Goal: Task Accomplishment & Management: Manage account settings

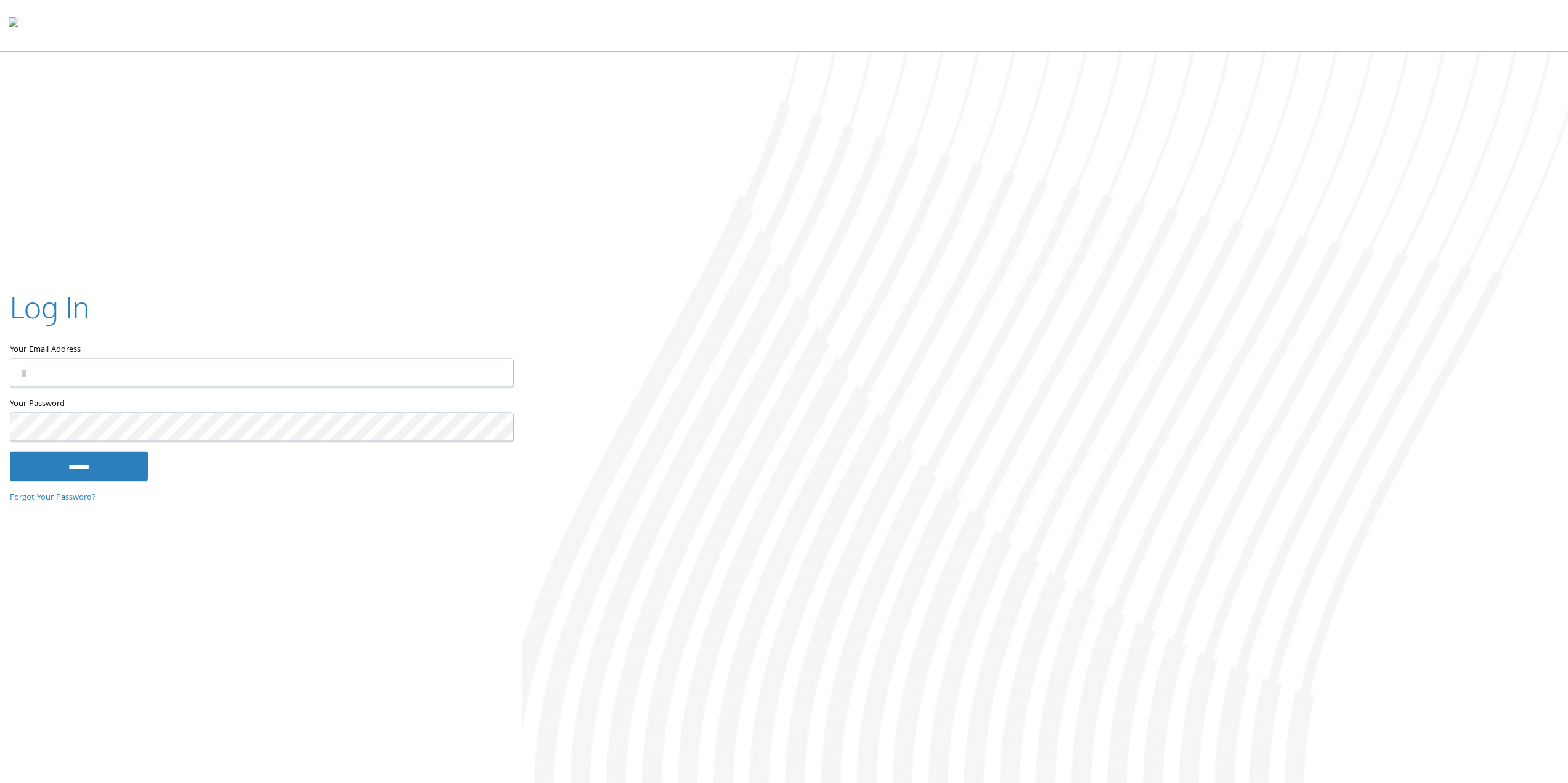
type input "**********"
click at [84, 470] on input "******" at bounding box center [79, 466] width 138 height 29
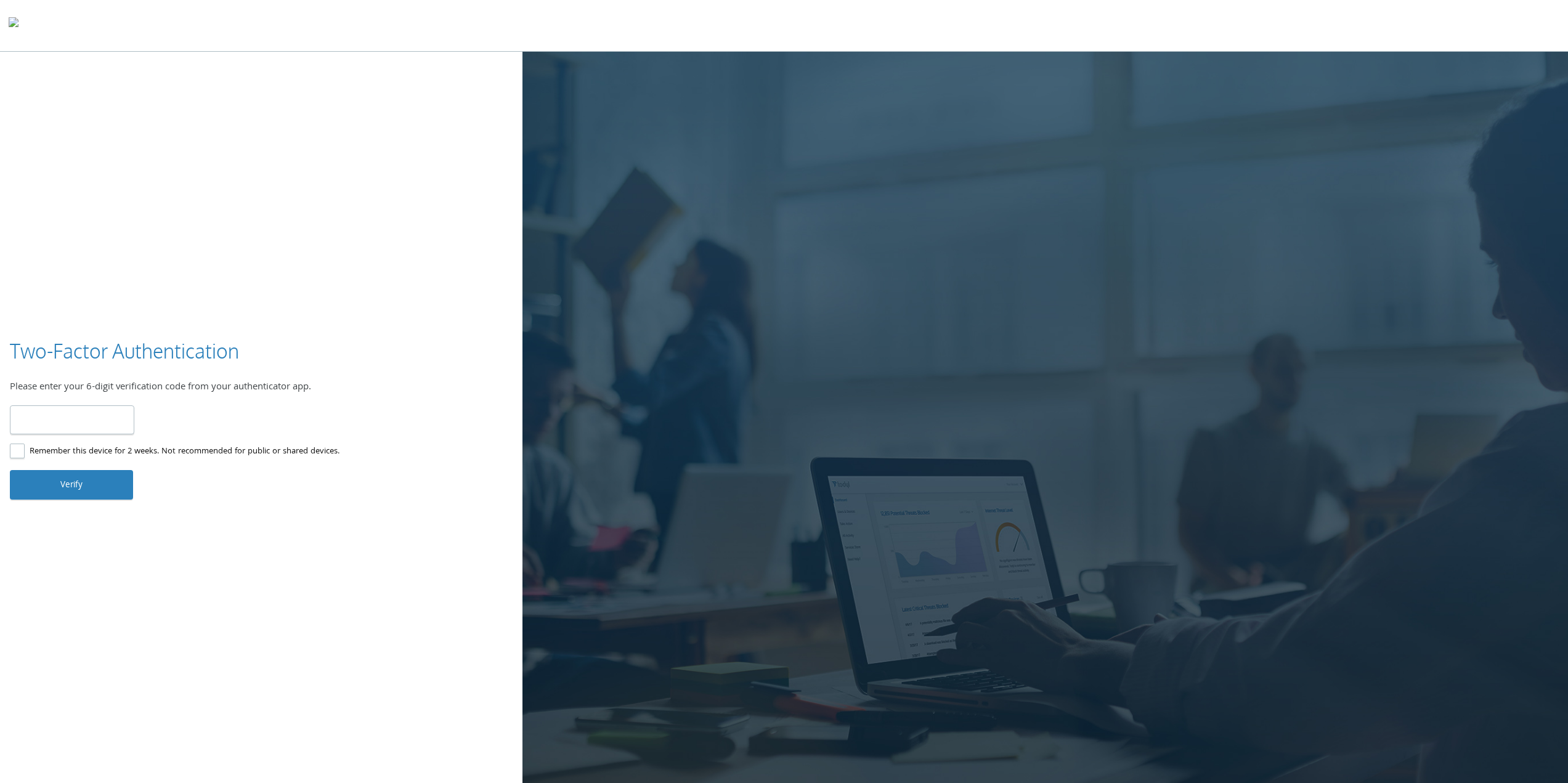
type input "******"
